Goal: Task Accomplishment & Management: Manage account settings

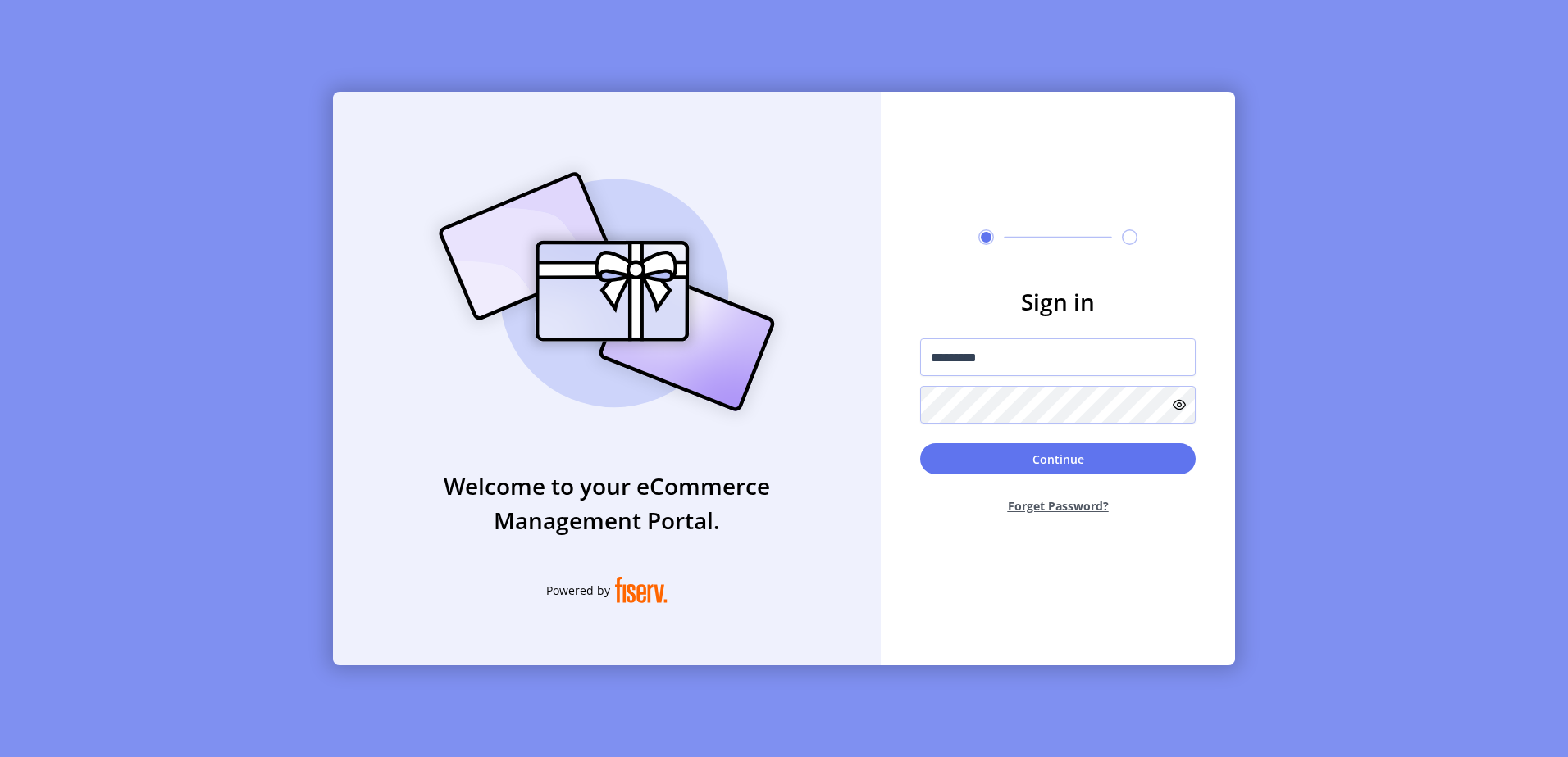
type input "*********"
click at [920, 444] on button "Continue" at bounding box center [1058, 459] width 276 height 31
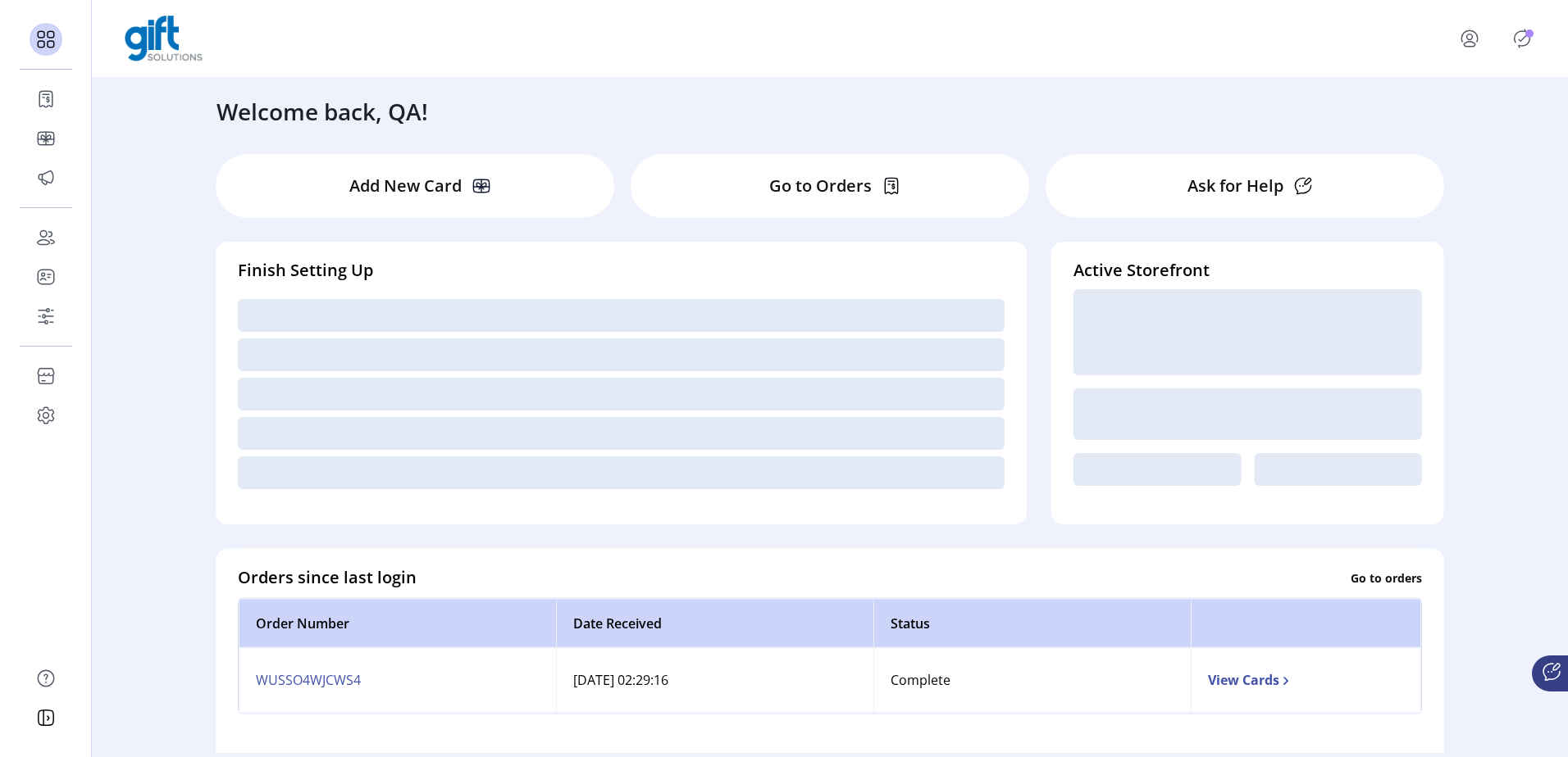
click at [1521, 38] on icon "Publisher Panel" at bounding box center [1521, 39] width 26 height 26
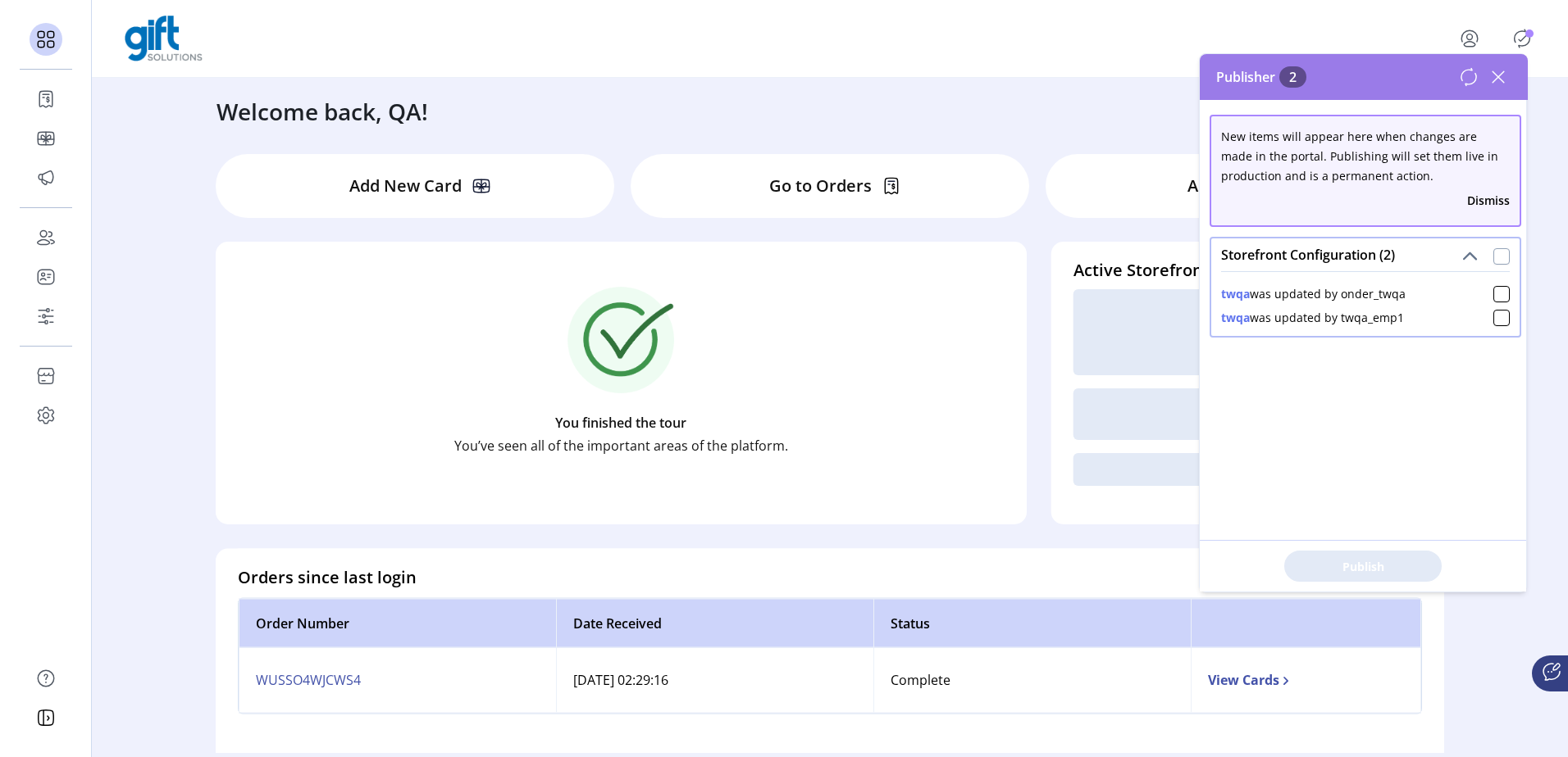
click at [1497, 251] on div at bounding box center [1501, 257] width 16 height 16
click at [1301, 565] on button "Publish 2 Items" at bounding box center [1362, 566] width 157 height 31
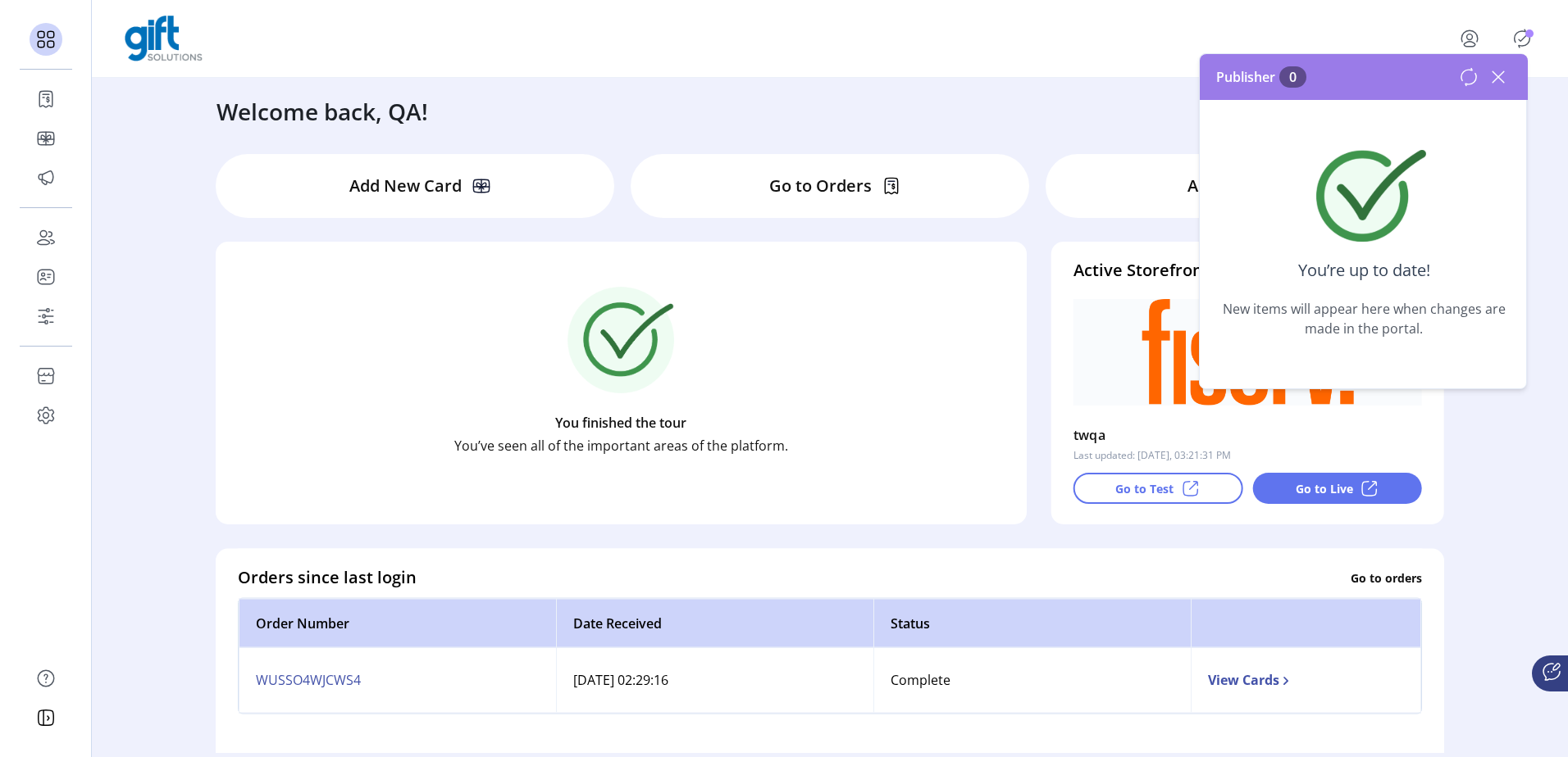
click at [1504, 73] on icon at bounding box center [1497, 77] width 26 height 26
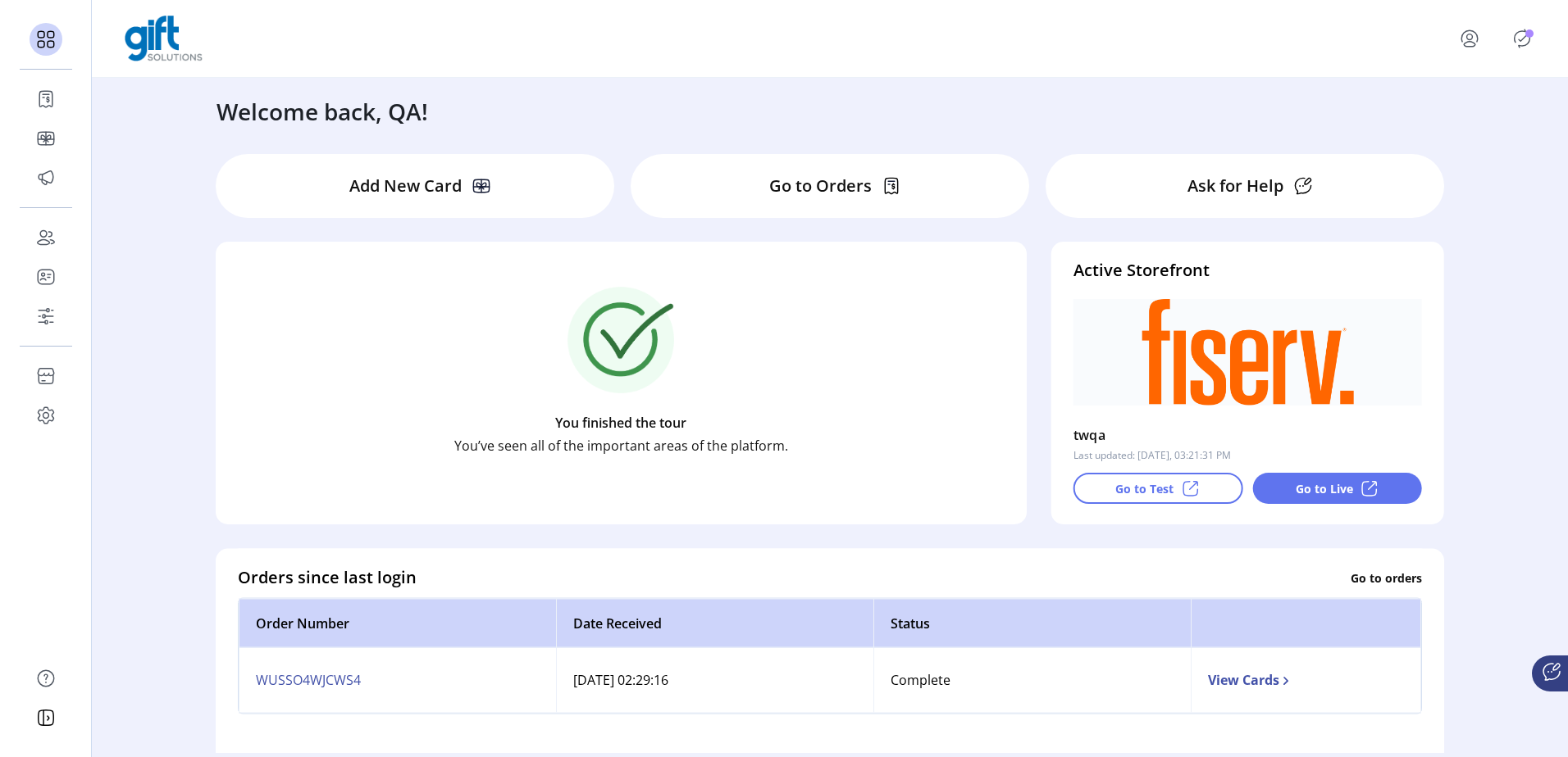
click at [1516, 41] on icon "Publisher Panel" at bounding box center [1521, 39] width 26 height 26
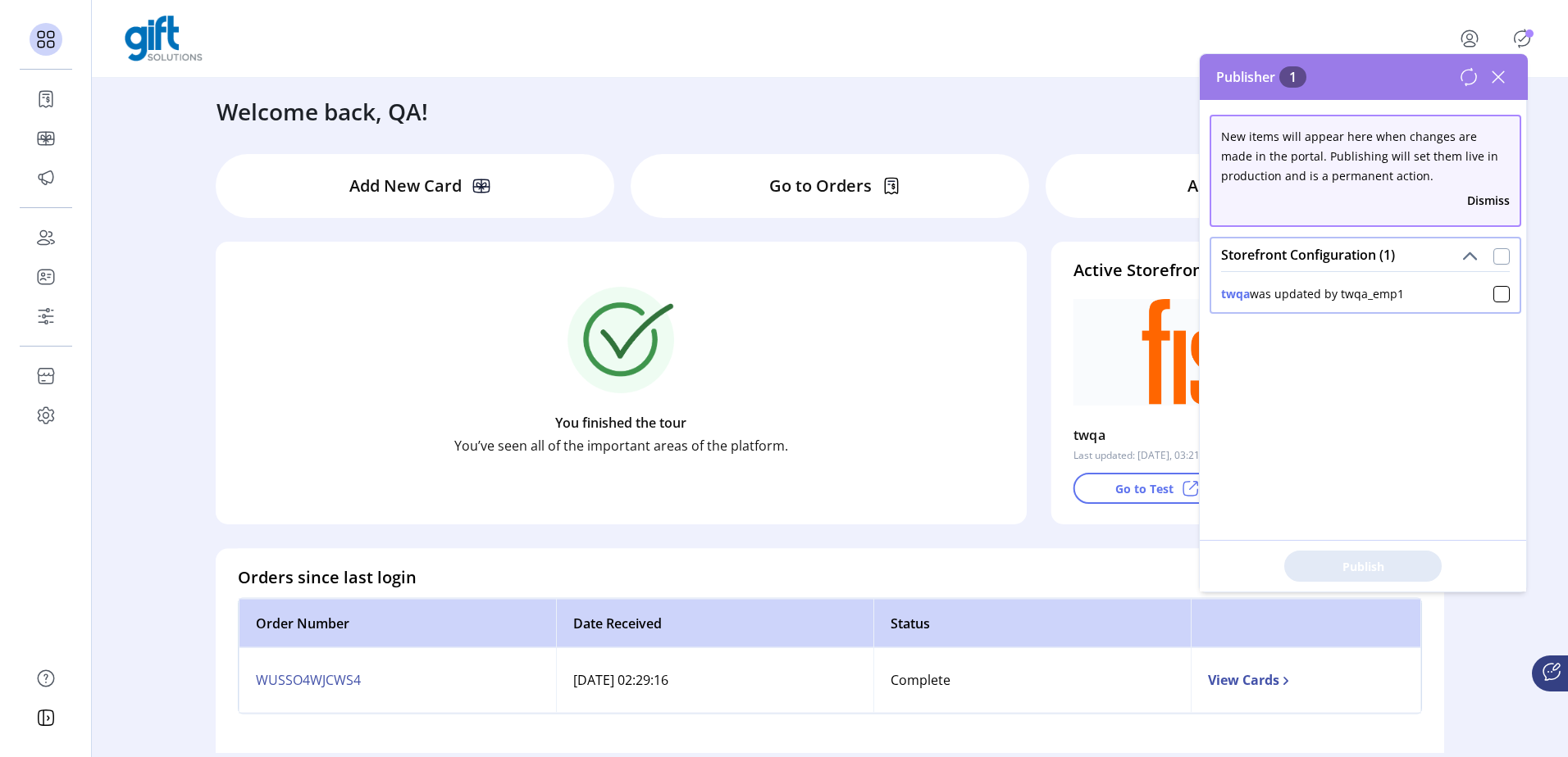
click at [1498, 250] on div at bounding box center [1501, 257] width 16 height 16
click at [1395, 566] on span "Publish 1 Items" at bounding box center [1362, 566] width 114 height 17
